Goal: Task Accomplishment & Management: Complete application form

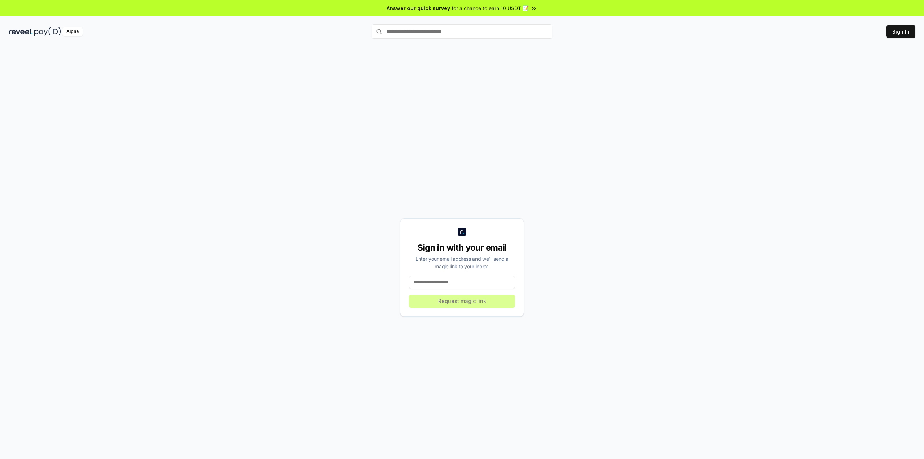
click at [482, 281] on input at bounding box center [462, 282] width 106 height 13
type input "**********"
click at [491, 306] on button "Request magic link" at bounding box center [462, 300] width 106 height 13
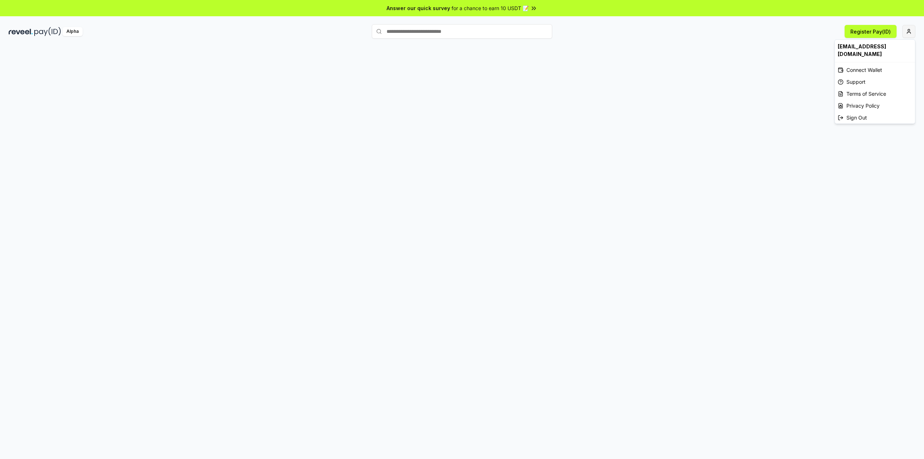
click at [910, 37] on html "Answer our quick survey for a chance to earn 10 USDT 📝 Alpha Register Pay(ID) d…" at bounding box center [462, 229] width 924 height 459
